Goal: Navigation & Orientation: Find specific page/section

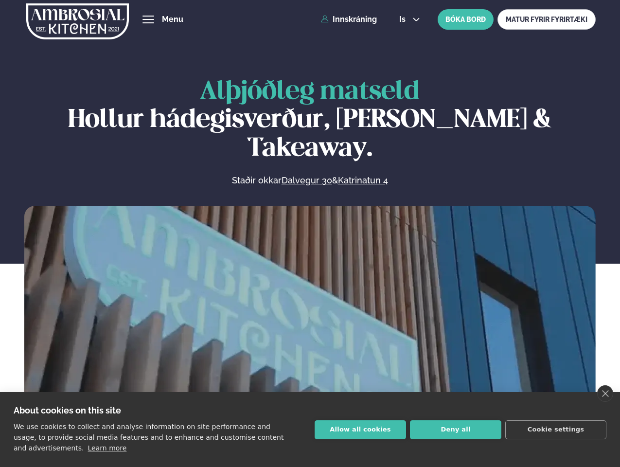
click at [605, 394] on link "close" at bounding box center [605, 393] width 16 height 17
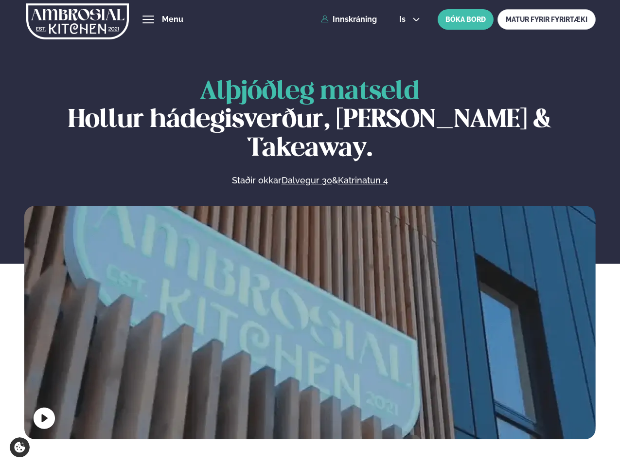
click at [148, 19] on span "hamburger" at bounding box center [148, 19] width 9 height 9
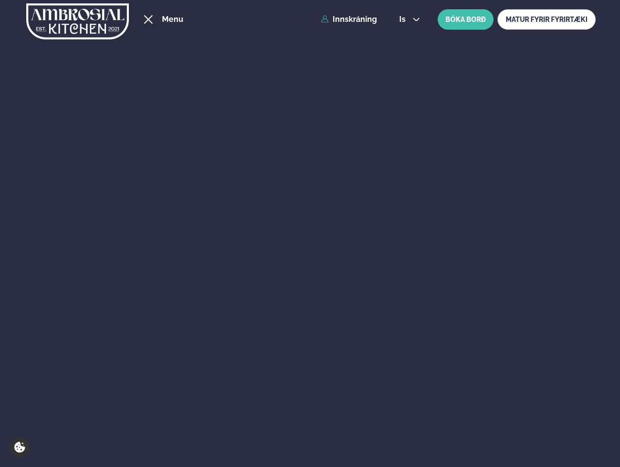
click at [409, 19] on span "is" at bounding box center [403, 20] width 9 height 8
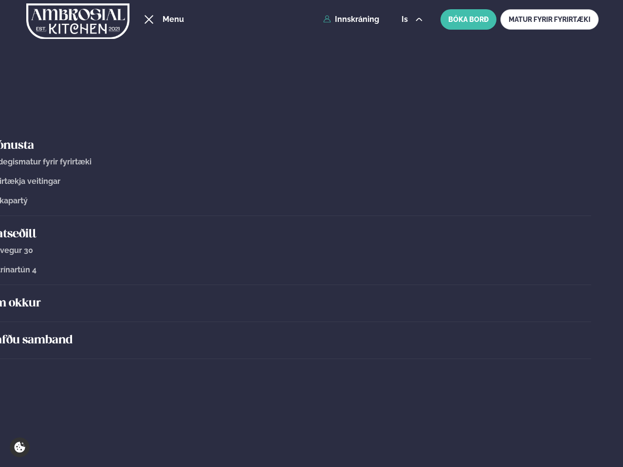
click at [310, 320] on div "Um okkur" at bounding box center [289, 303] width 603 height 37
